Goal: Check status: Check status

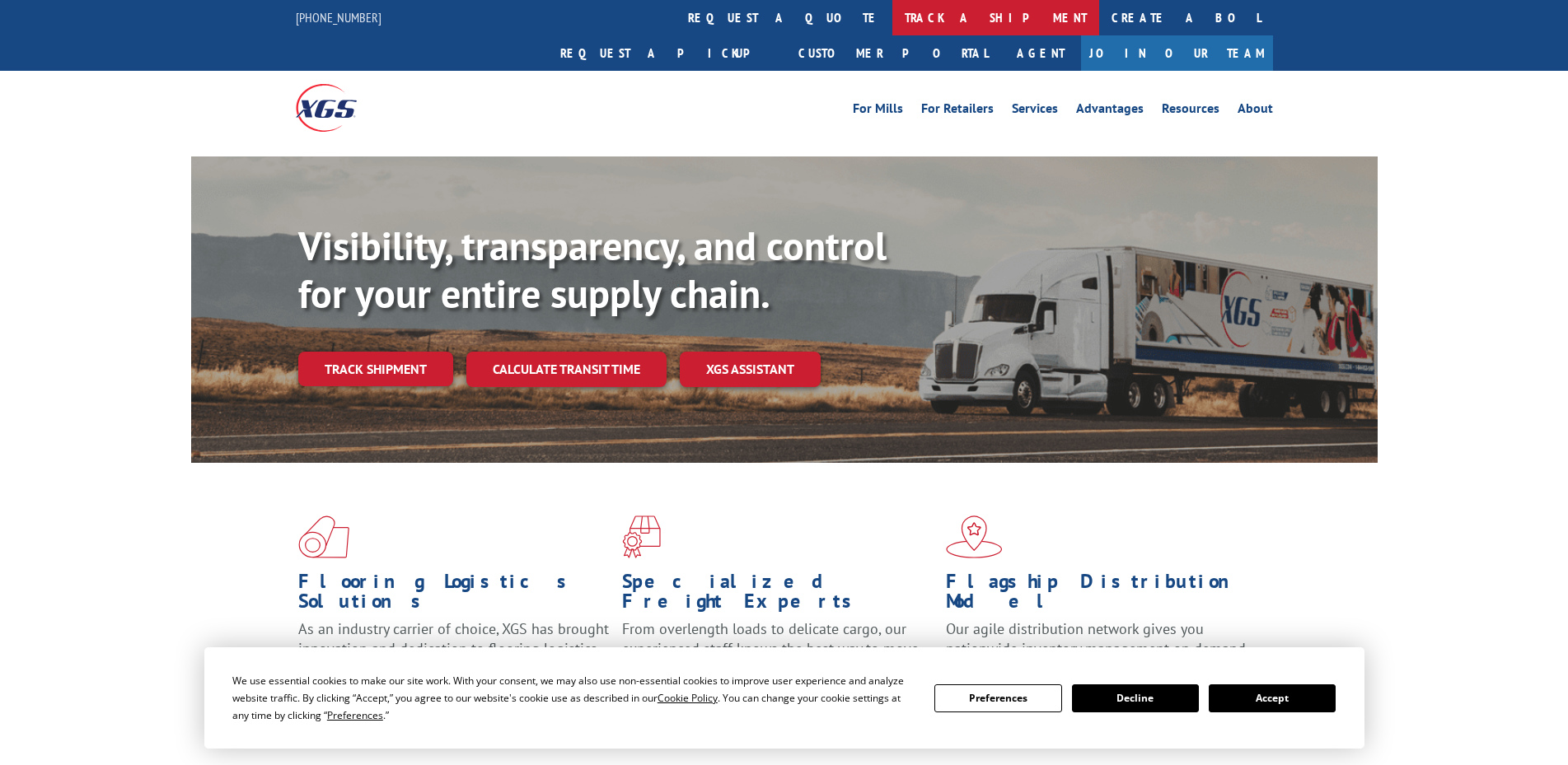
click at [893, 14] on link "track a shipment" at bounding box center [996, 18] width 207 height 35
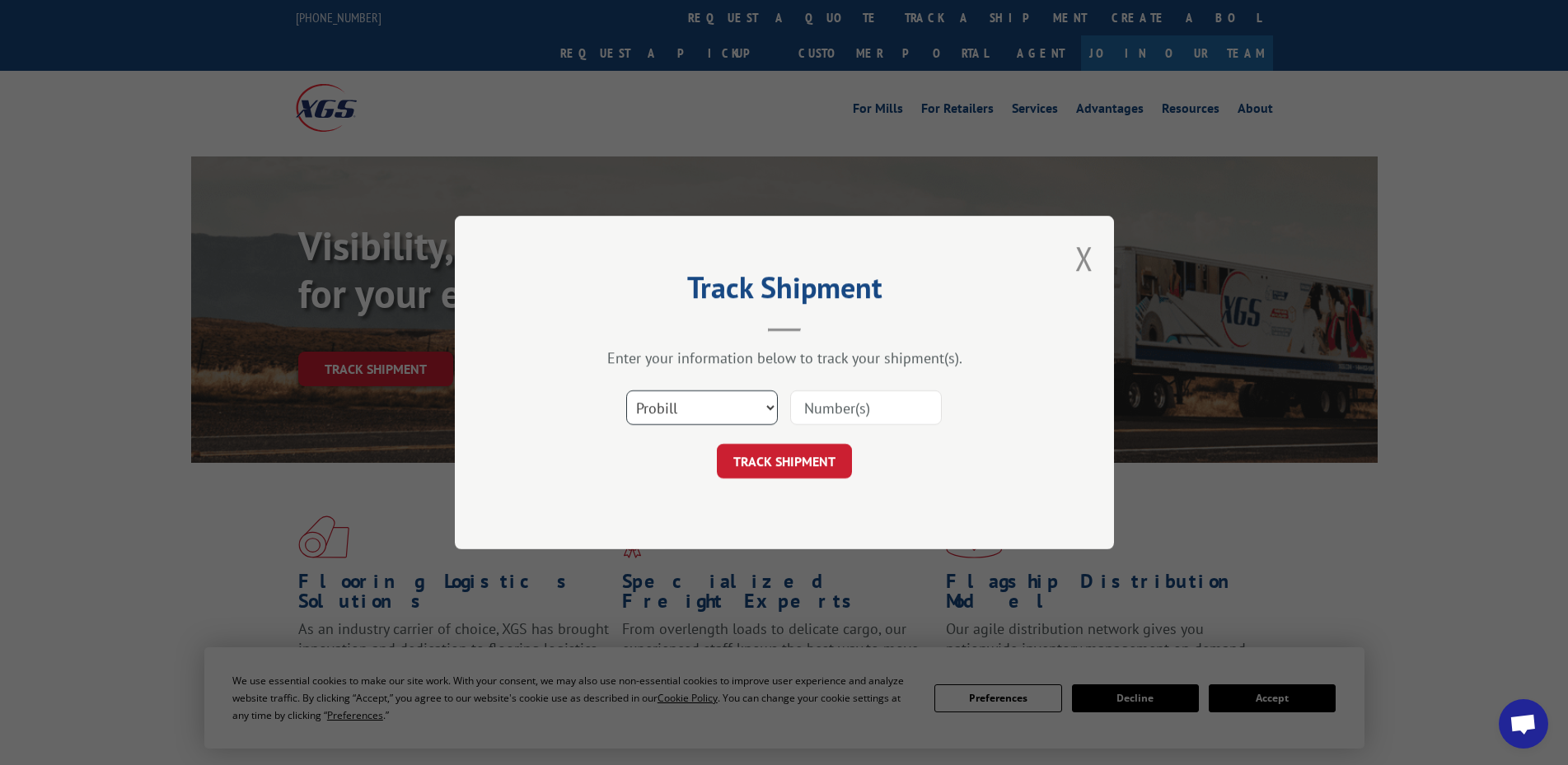
click at [765, 404] on select "Select category... Probill BOL PO" at bounding box center [702, 407] width 152 height 34
select select "bol"
click at [626, 391] on select "Select category... Probill BOL PO" at bounding box center [702, 407] width 152 height 34
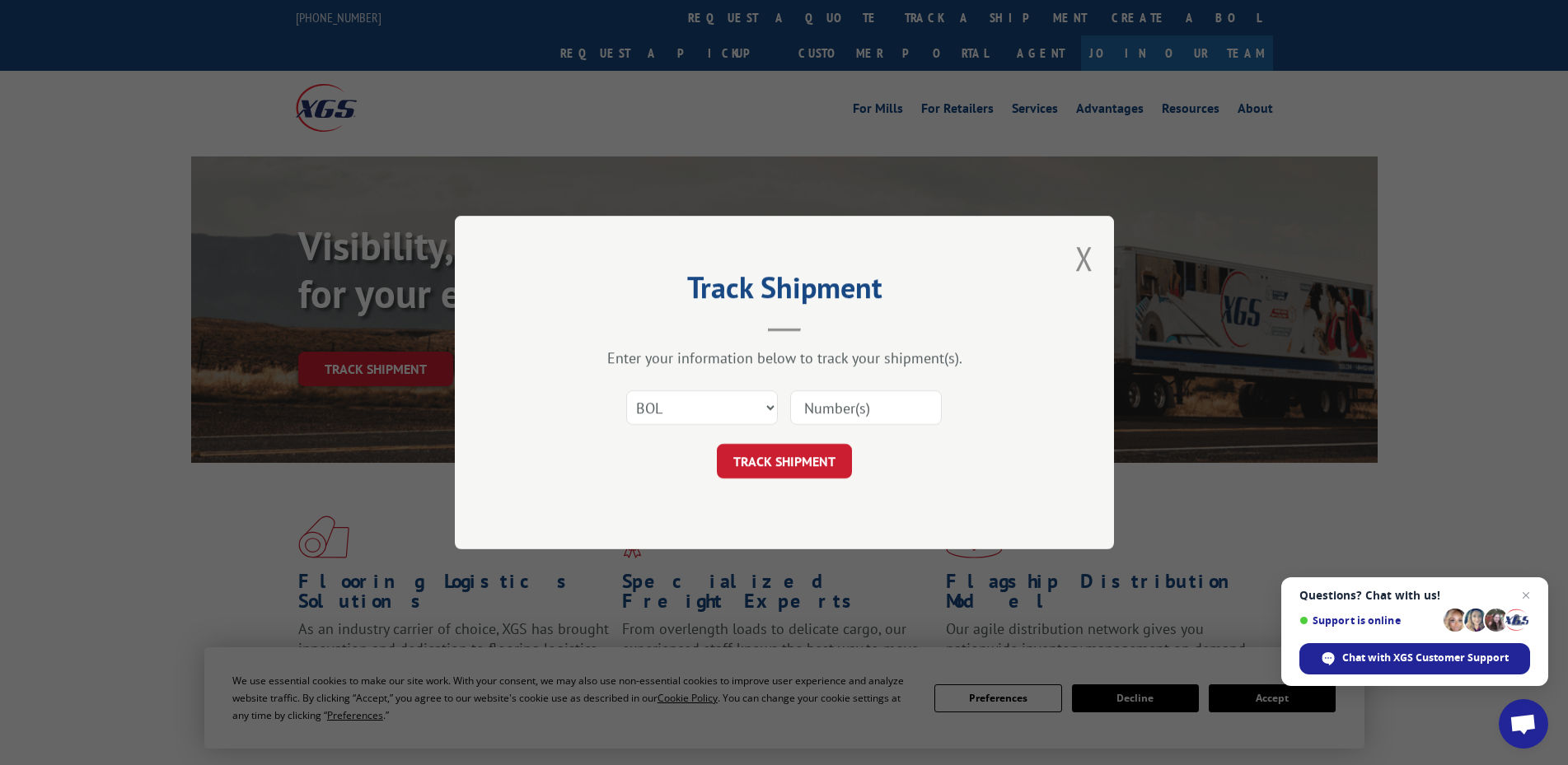
paste input "885389"
type input "885389"
click at [795, 471] on button "TRACK SHIPMENT" at bounding box center [784, 461] width 135 height 34
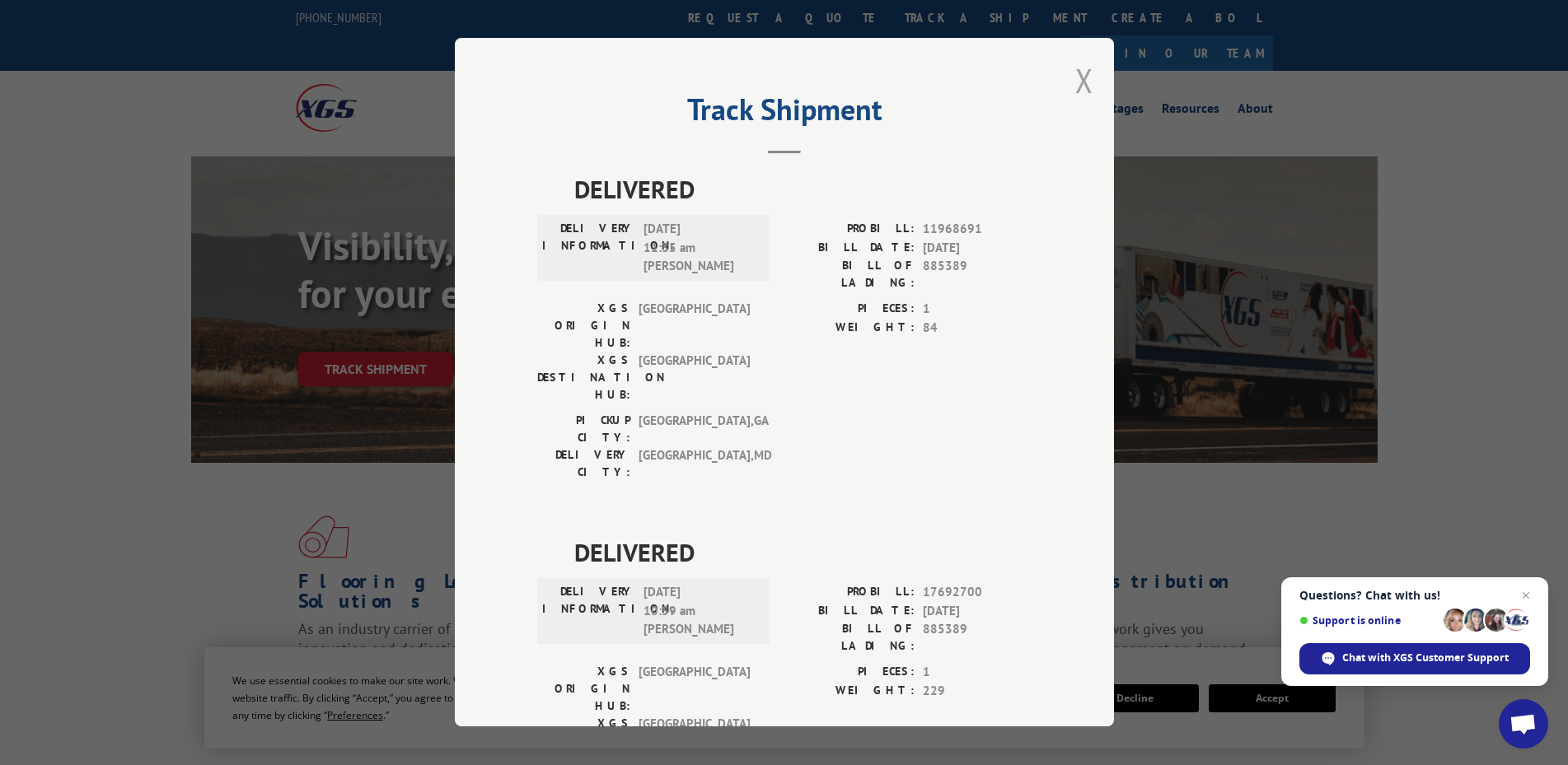
click at [1076, 79] on button "Close modal" at bounding box center [1085, 79] width 18 height 43
